Goal: Task Accomplishment & Management: Manage account settings

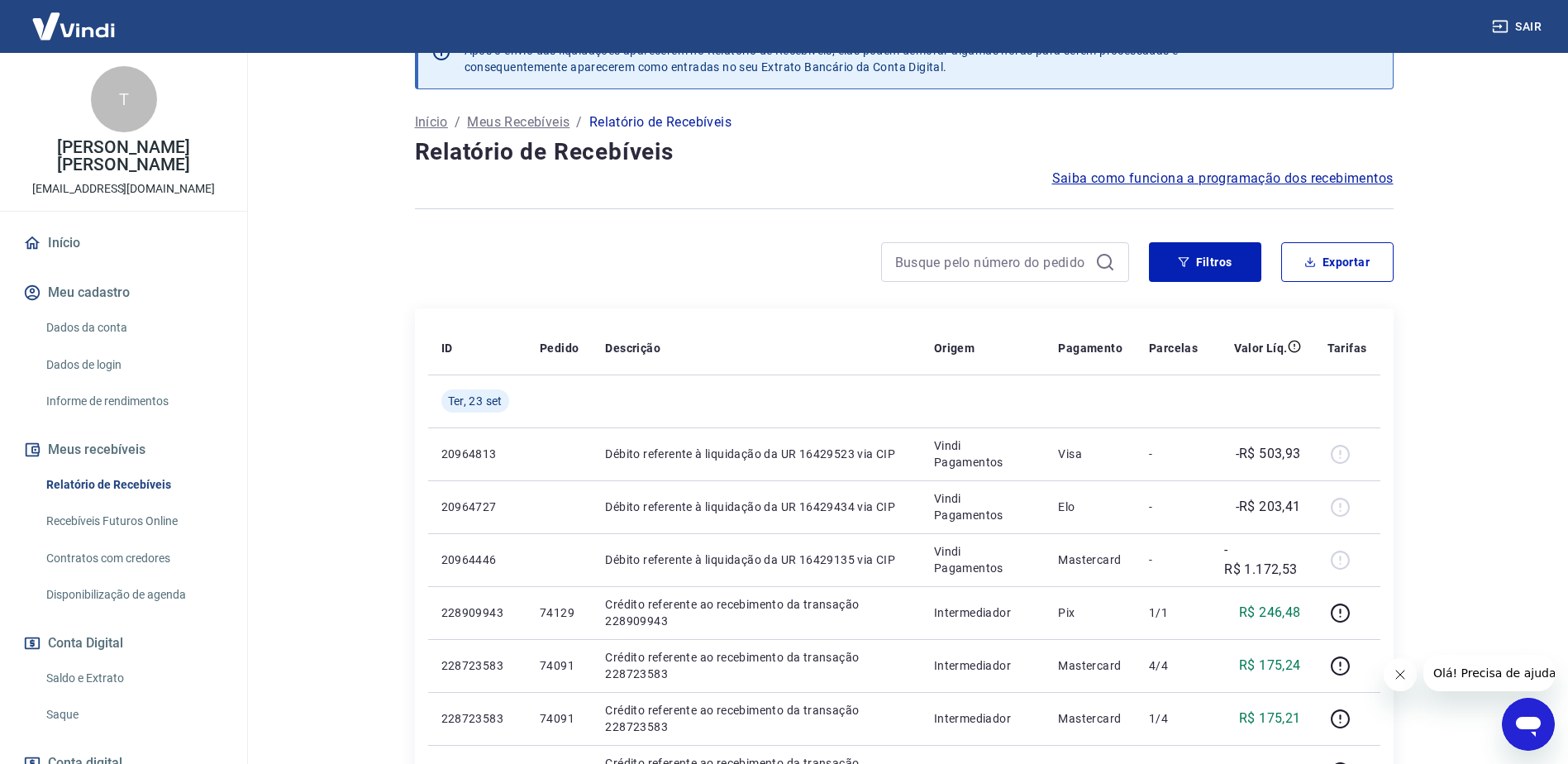
scroll to position [82, 0]
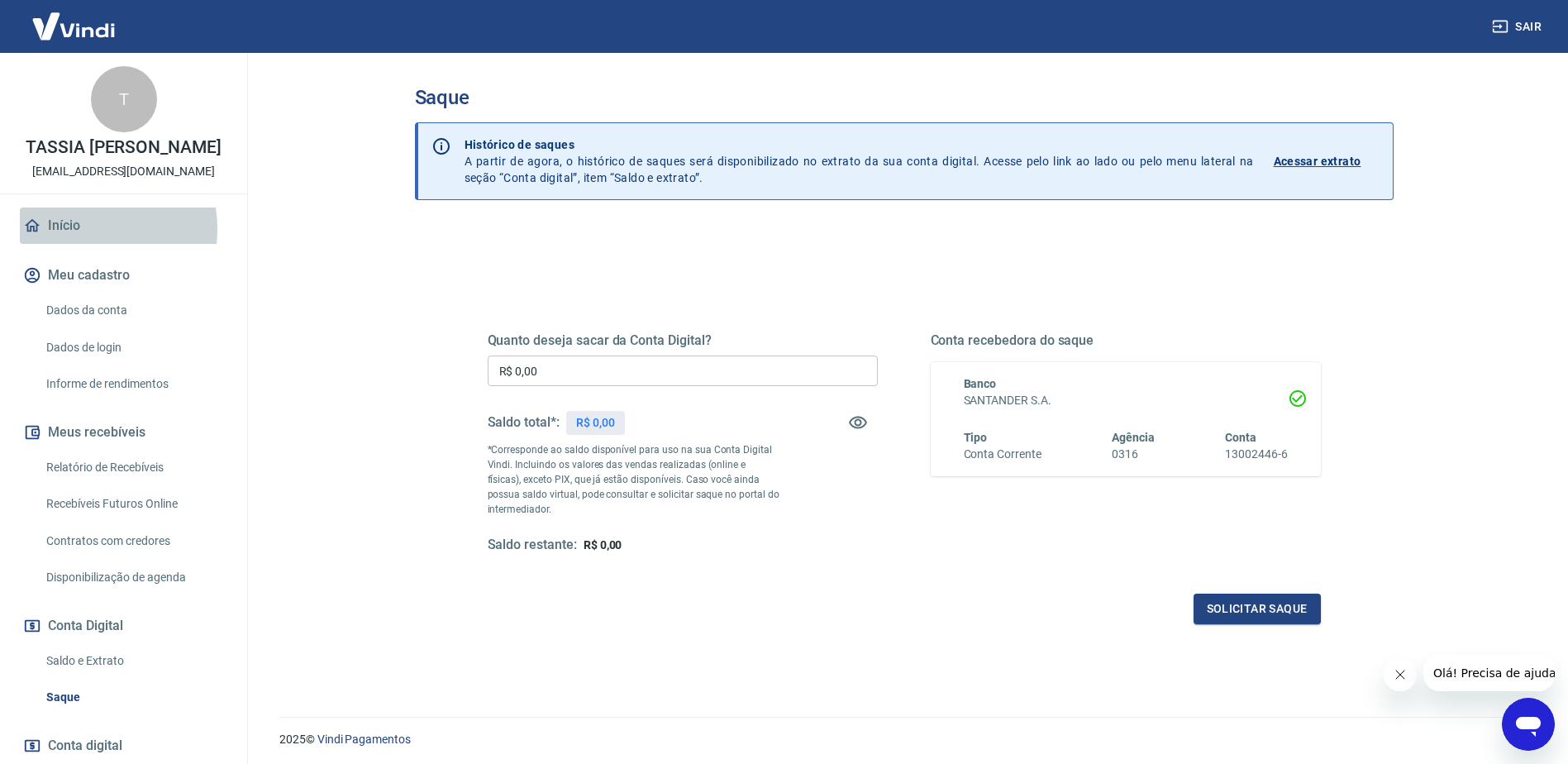
click at [75, 244] on link "Início" at bounding box center [123, 225] width 207 height 37
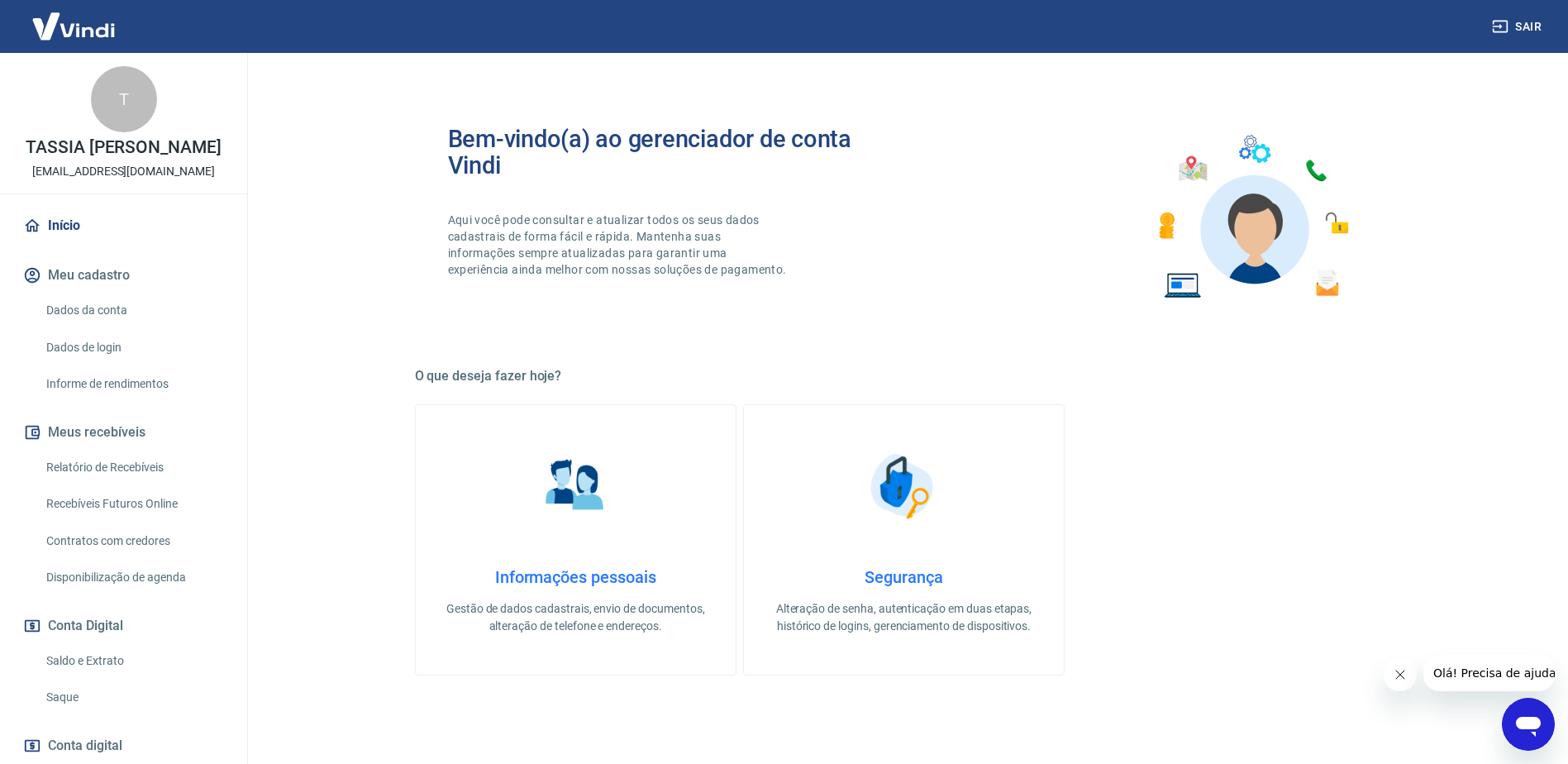
click at [92, 244] on link "Início" at bounding box center [123, 225] width 207 height 37
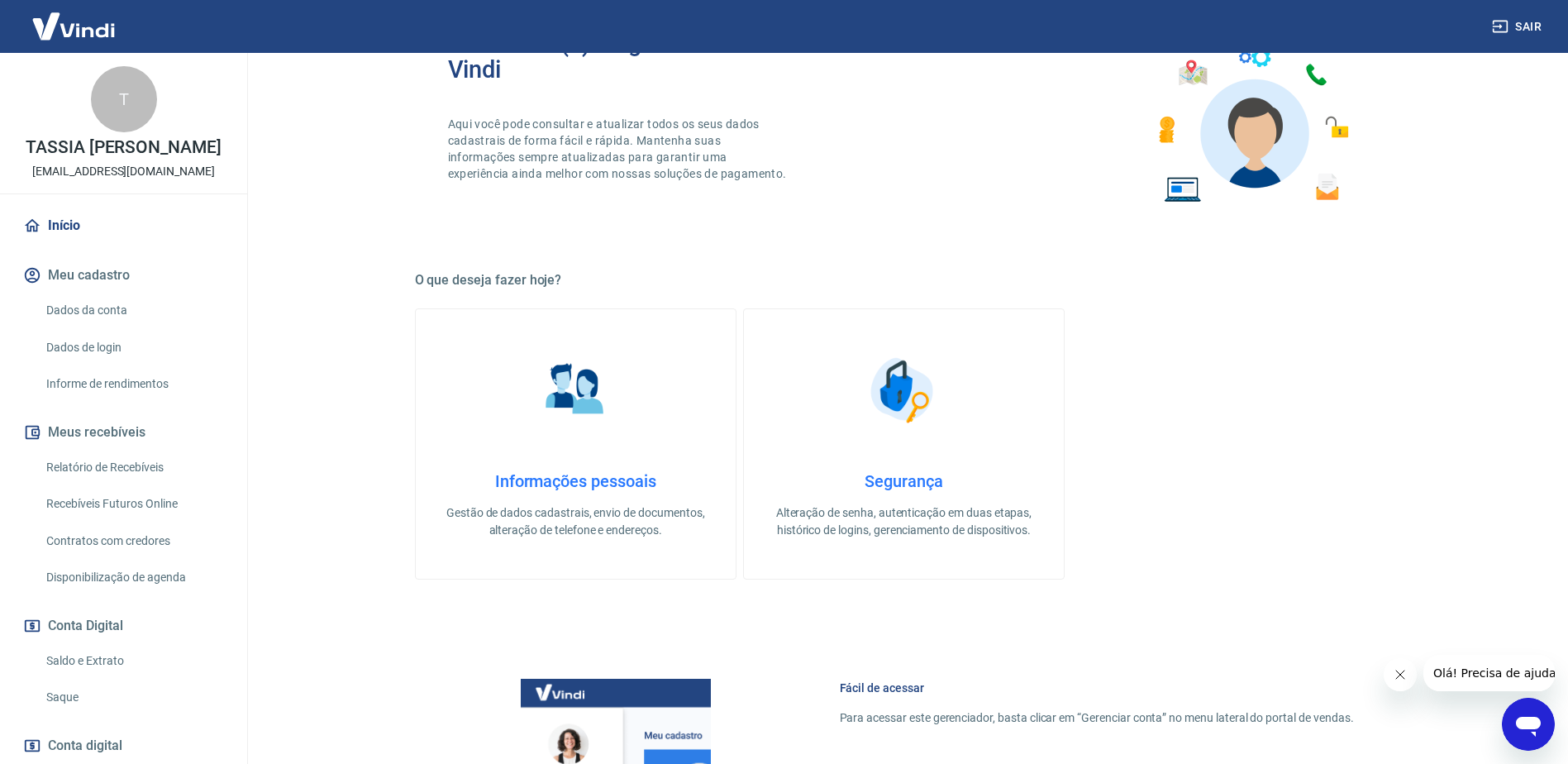
scroll to position [496, 0]
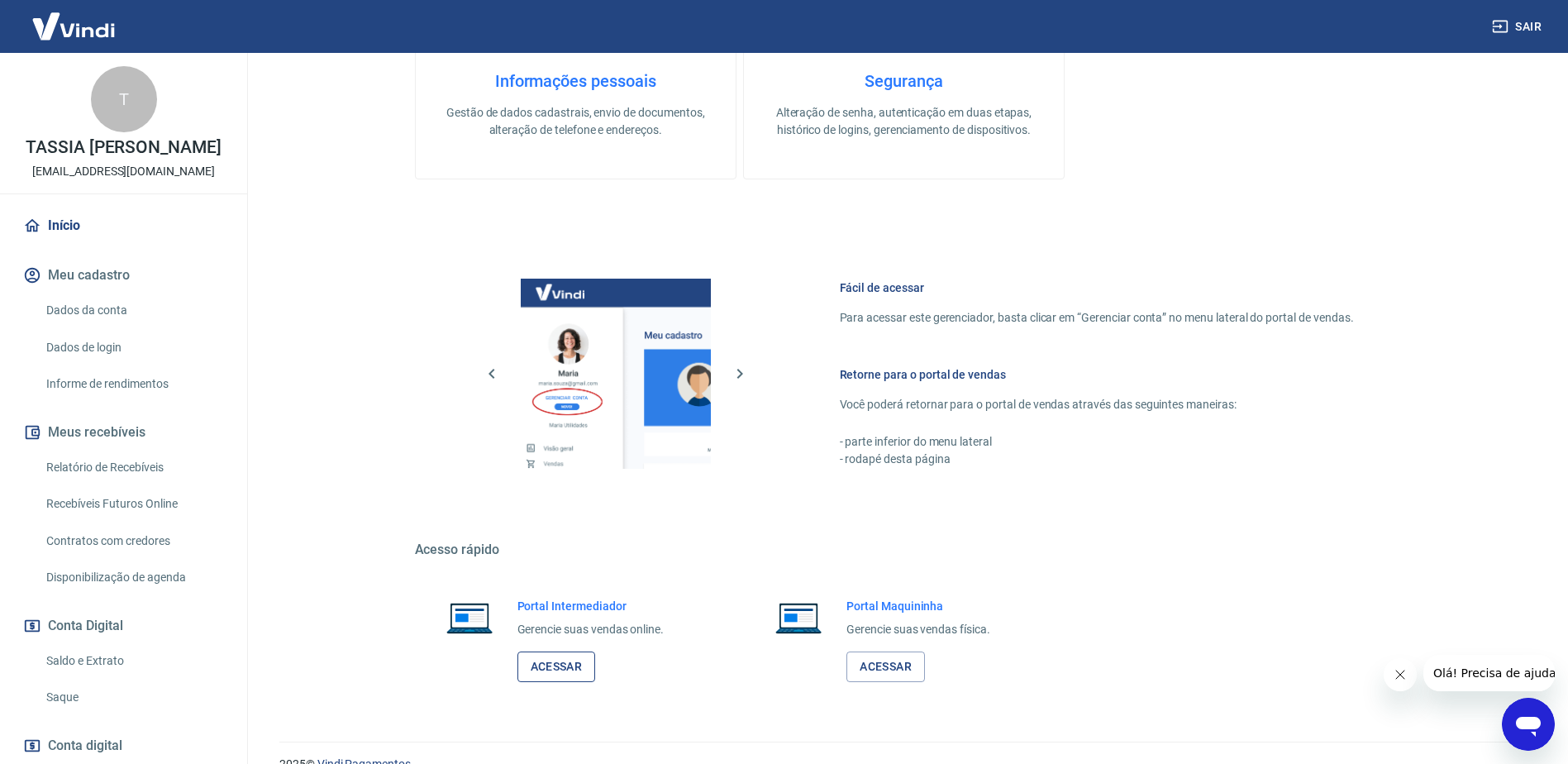
click at [565, 668] on link "Acessar" at bounding box center [556, 667] width 78 height 31
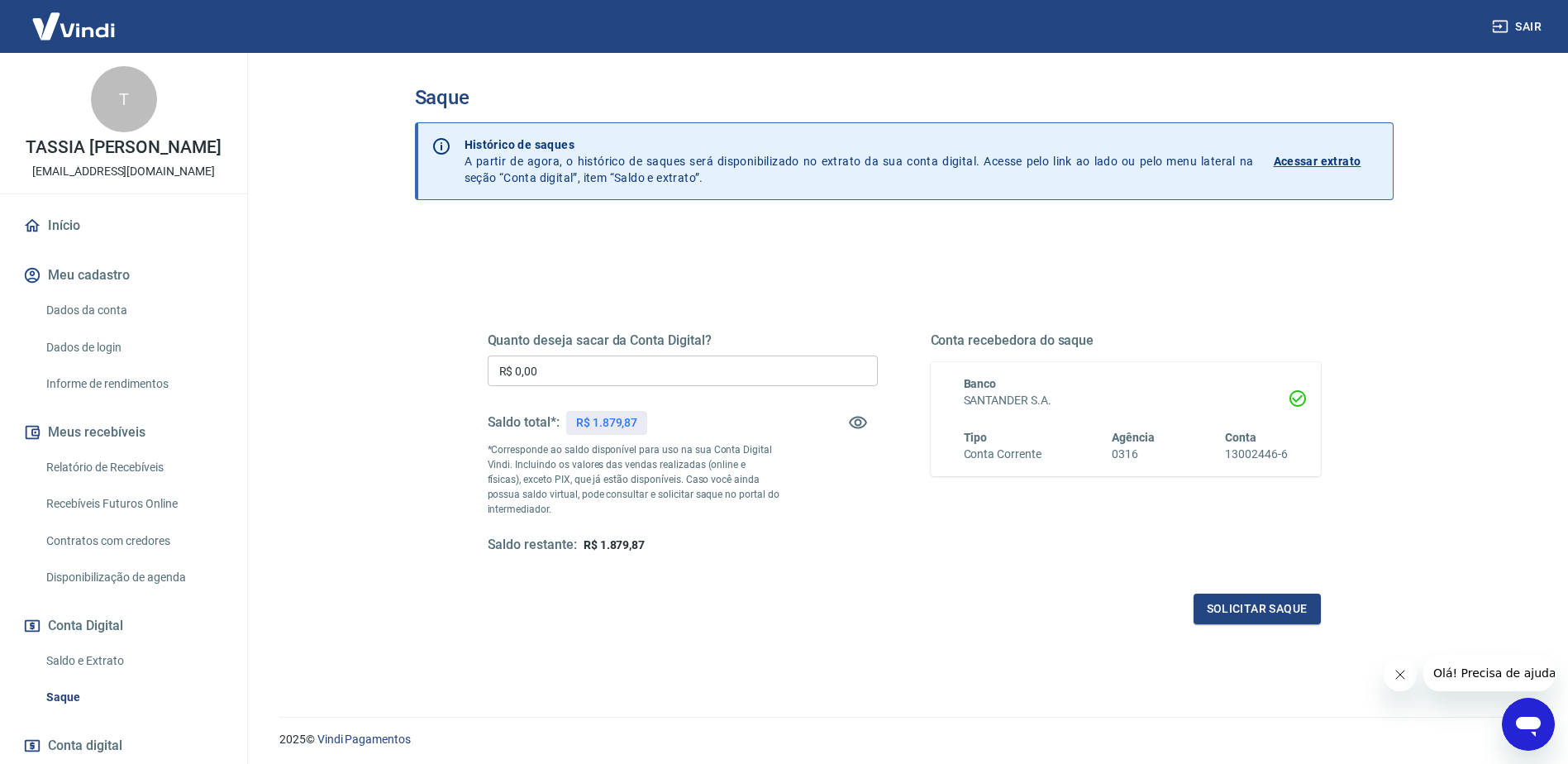
click at [598, 365] on input "R$ 0,00" at bounding box center [682, 371] width 390 height 31
type input "R$ 1.879,87"
click at [1218, 607] on button "Solicitar saque" at bounding box center [1257, 608] width 128 height 31
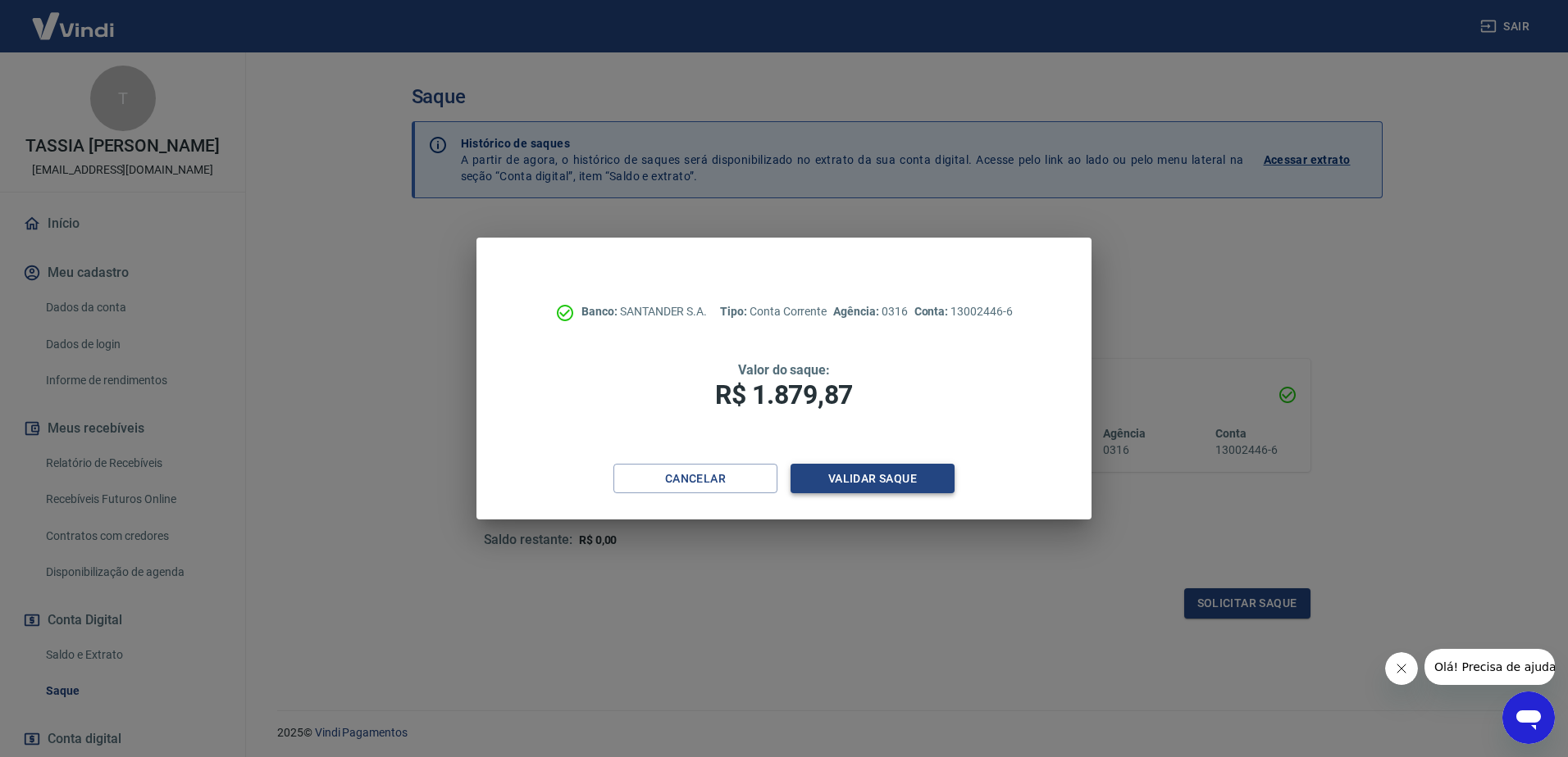
click at [868, 483] on button "Validar saque" at bounding box center [872, 478] width 164 height 30
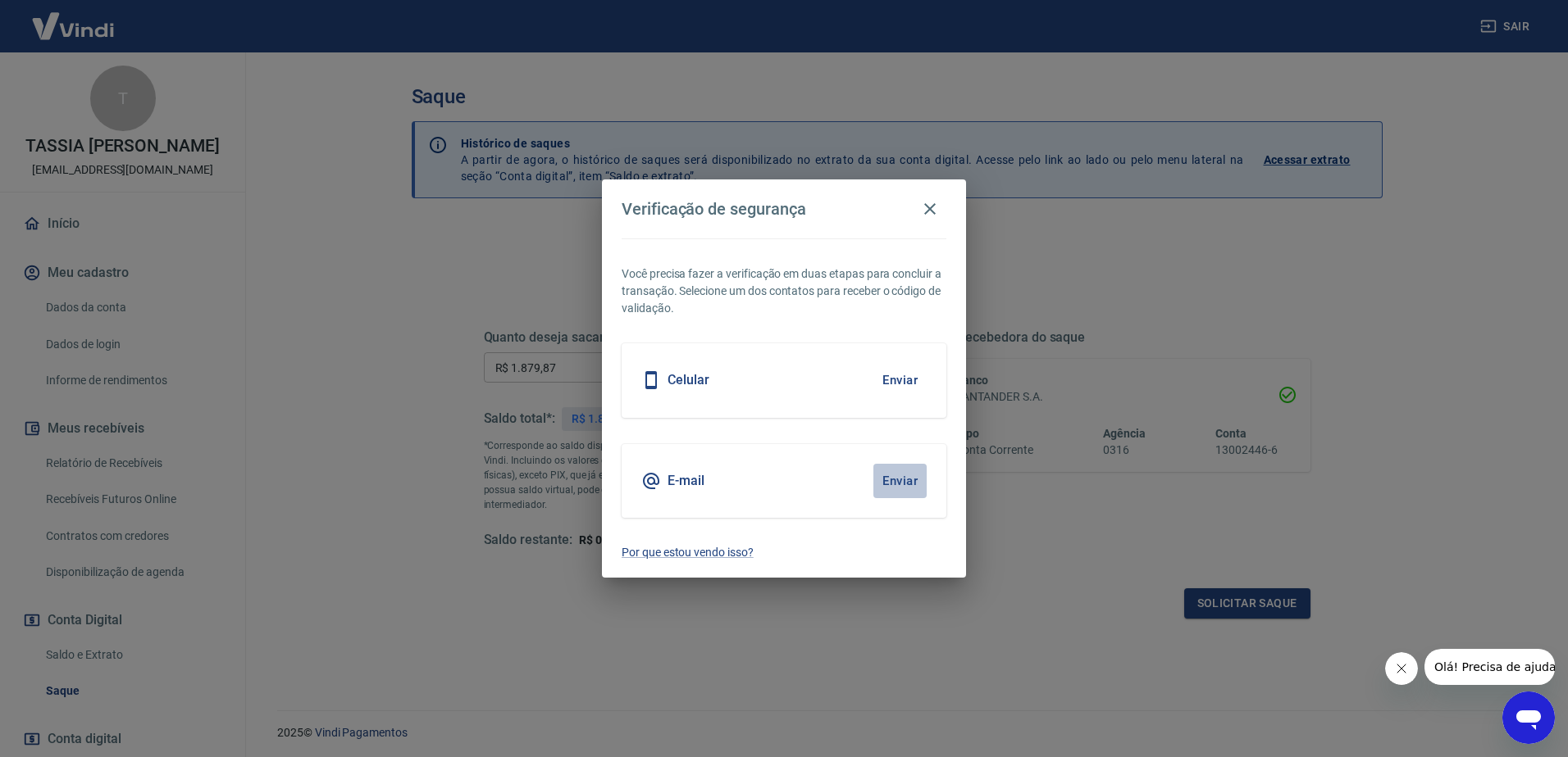
click at [901, 488] on button "Enviar" at bounding box center [900, 480] width 53 height 34
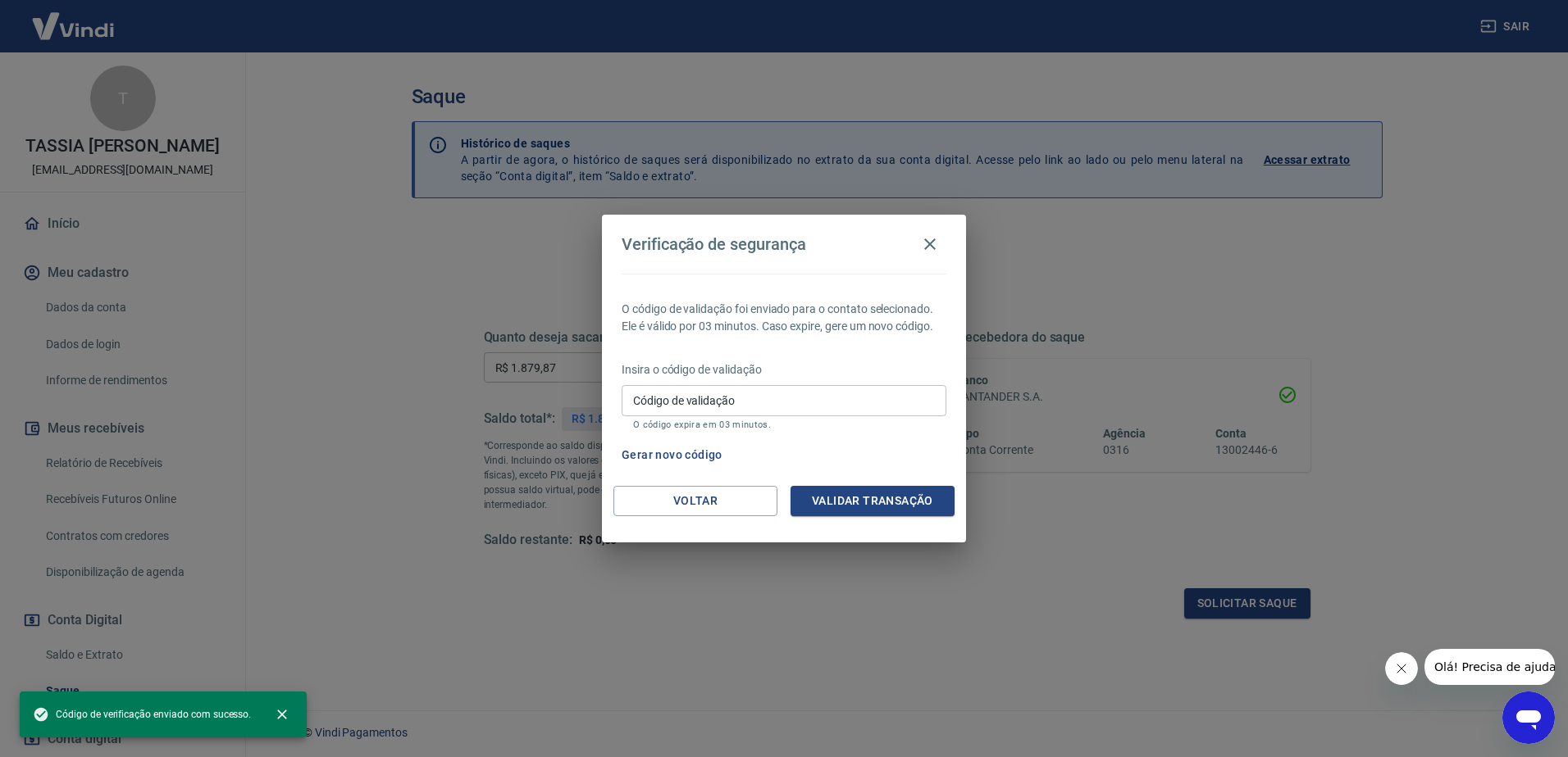
click at [761, 394] on input "Código de validação" at bounding box center [784, 400] width 325 height 30
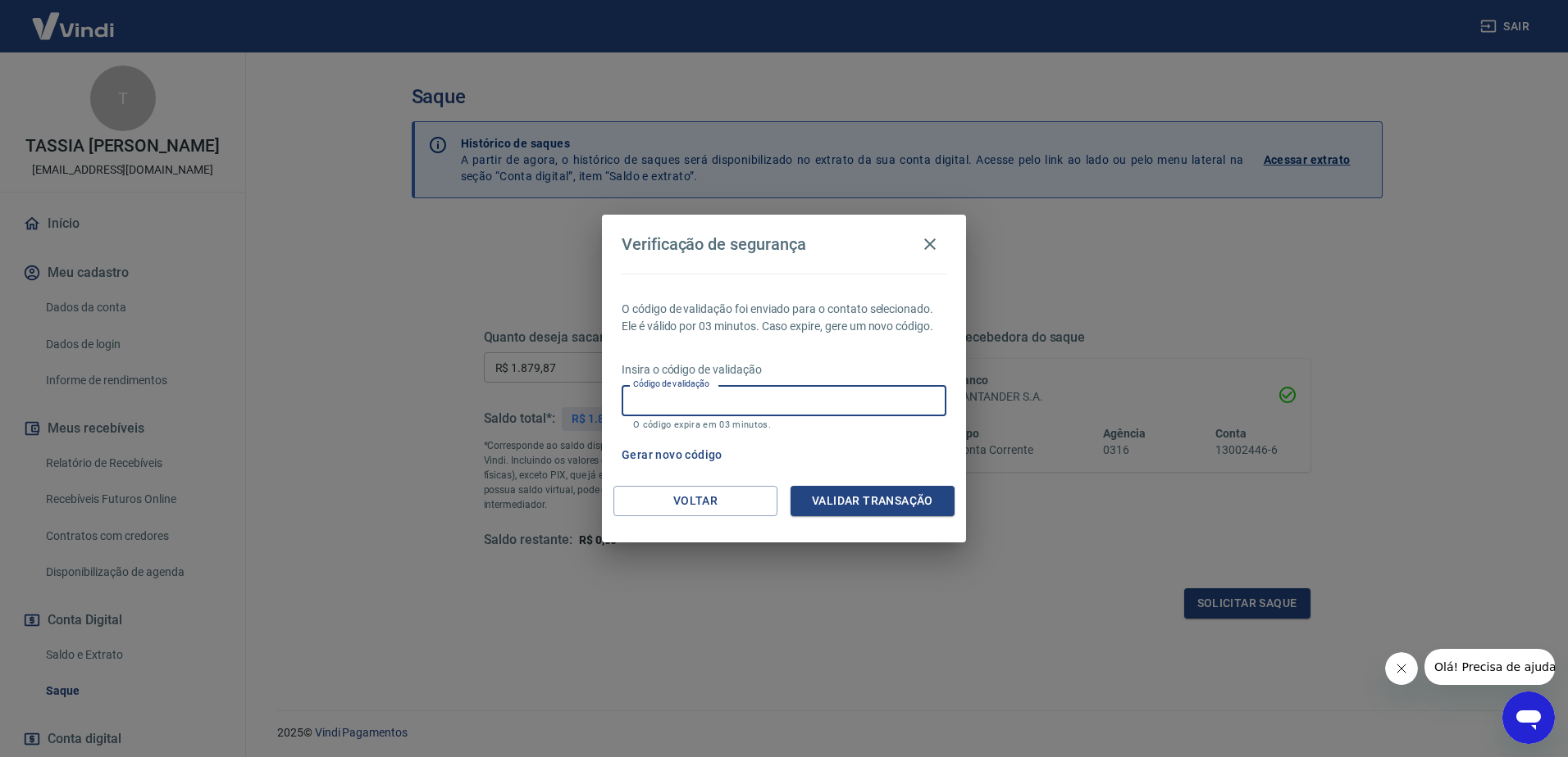
paste input "242860"
type input "242860"
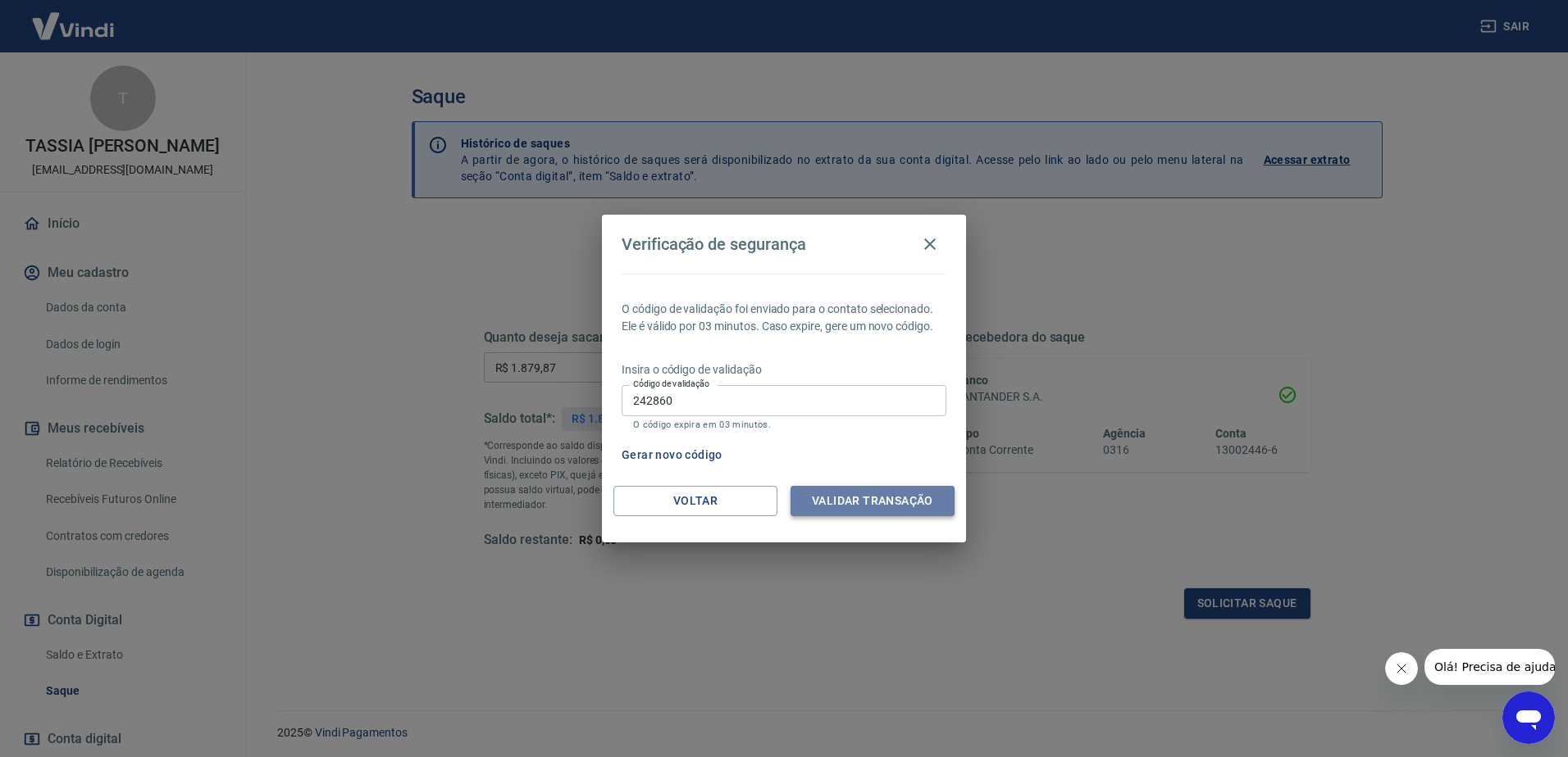
click at [886, 500] on button "Validar transação" at bounding box center [872, 501] width 164 height 30
